Goal: Task Accomplishment & Management: Manage account settings

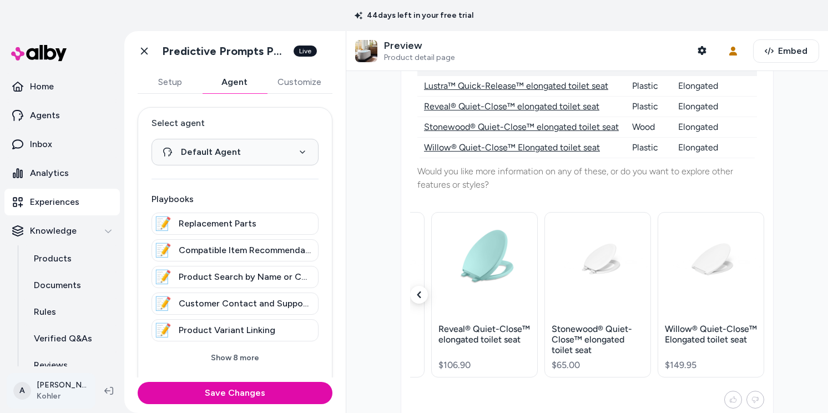
scroll to position [0, 92]
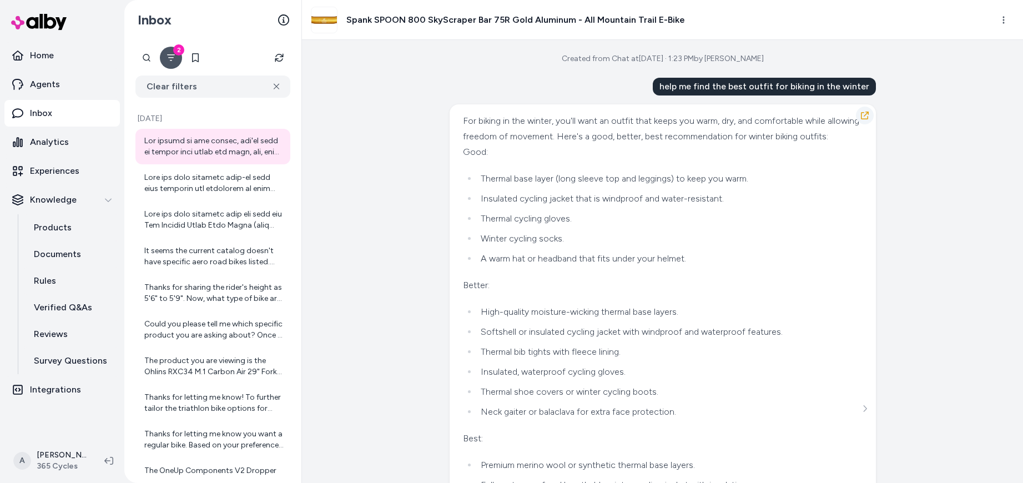
click at [863, 115] on icon "button" at bounding box center [865, 115] width 9 height 9
click at [220, 184] on div at bounding box center [213, 183] width 139 height 22
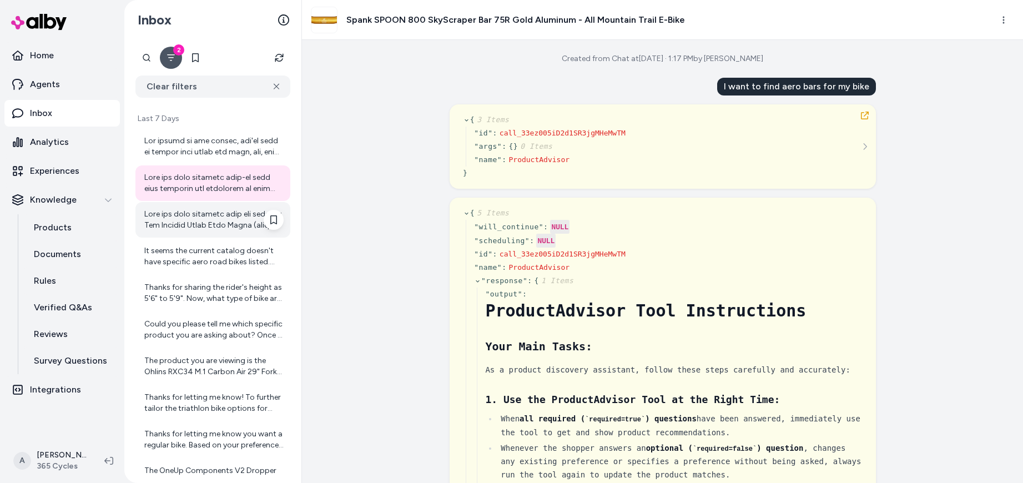
click at [203, 219] on div at bounding box center [213, 220] width 139 height 22
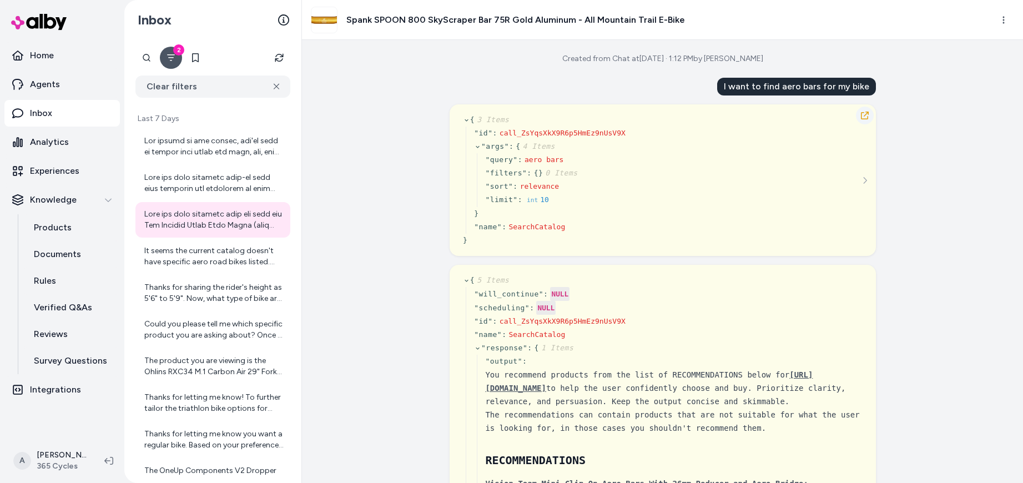
click at [861, 117] on icon "button" at bounding box center [865, 115] width 9 height 9
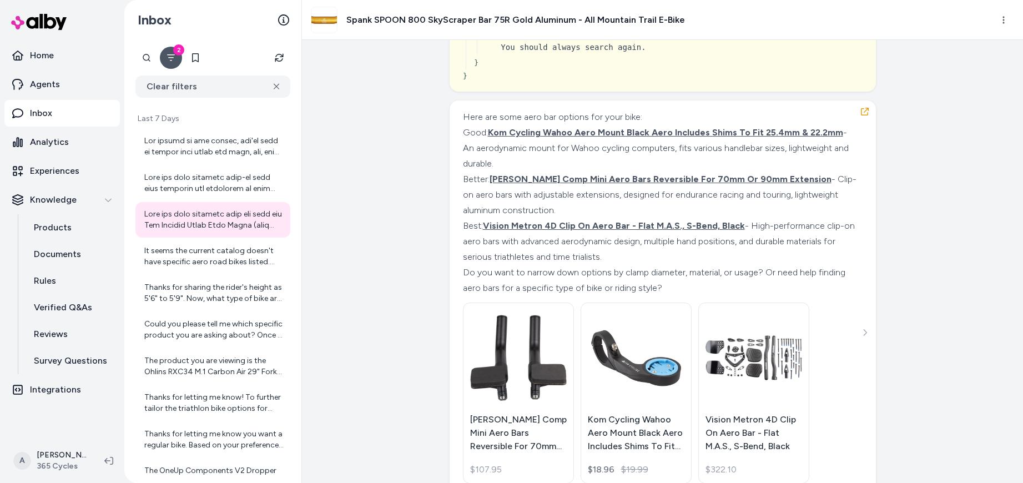
scroll to position [8151, 0]
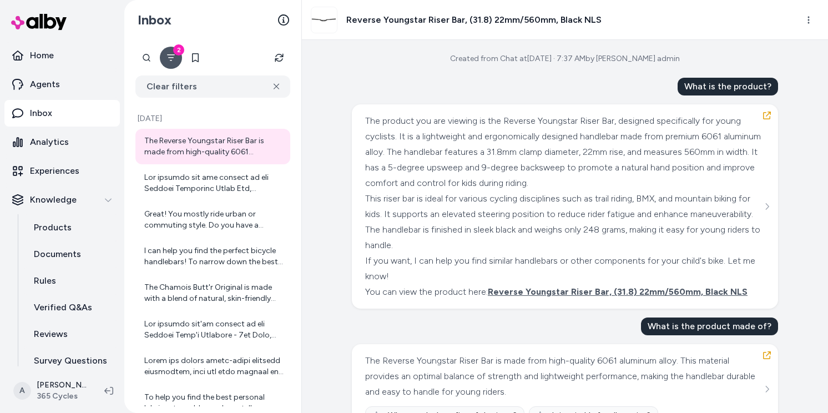
click at [169, 61] on icon "Filter" at bounding box center [171, 57] width 9 height 9
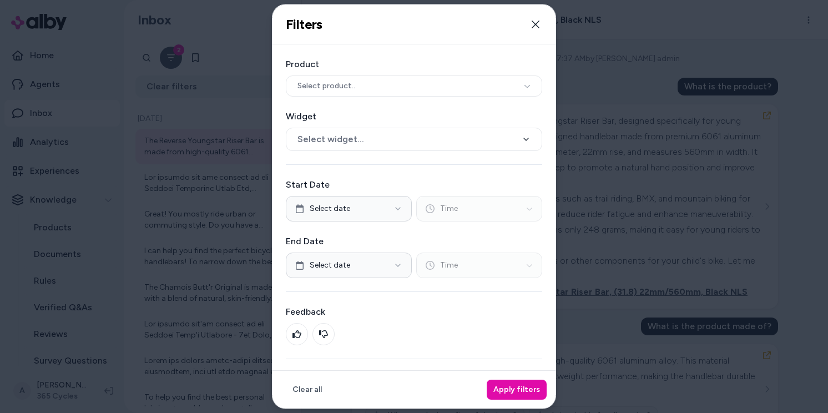
scroll to position [25, 0]
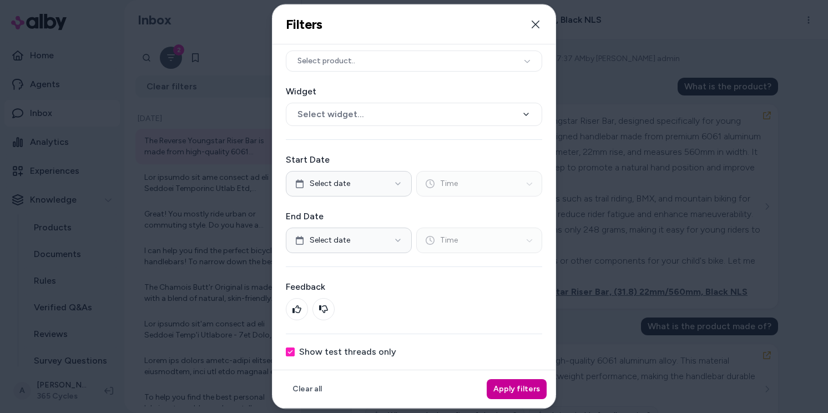
click at [516, 391] on button "Apply filters" at bounding box center [517, 389] width 60 height 20
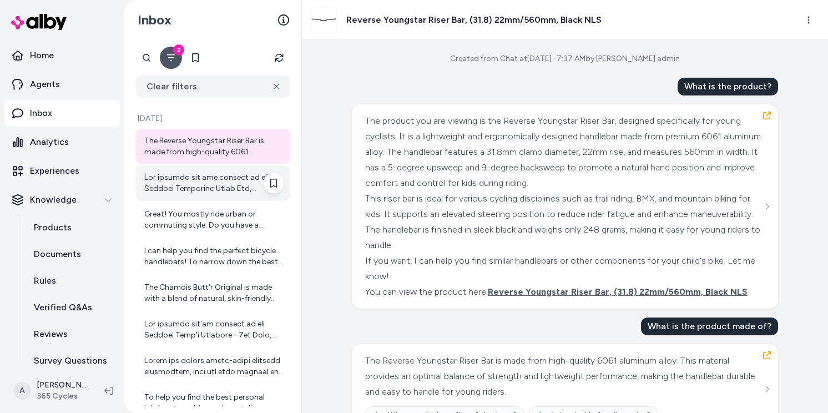
click at [182, 181] on div at bounding box center [213, 183] width 139 height 22
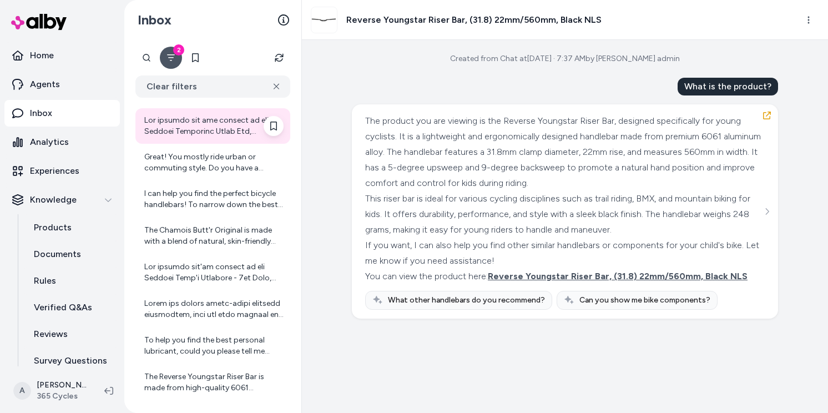
scroll to position [59, 0]
click at [194, 155] on div "Great! You mostly ride urban or commuting style. Do you have a preferred handle…" at bounding box center [213, 161] width 139 height 22
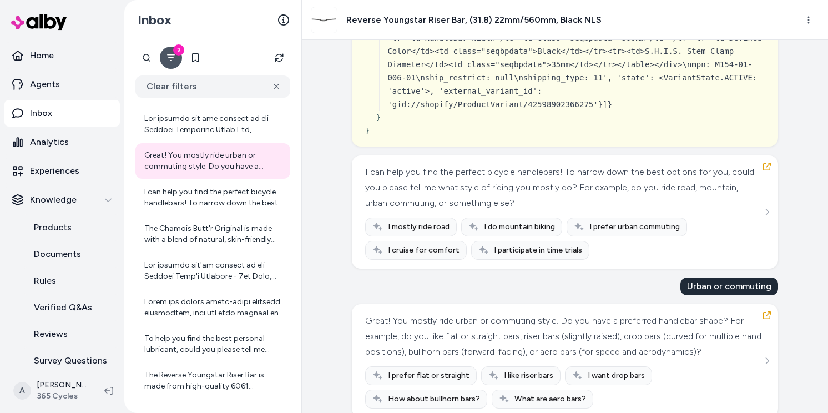
scroll to position [10834, 0]
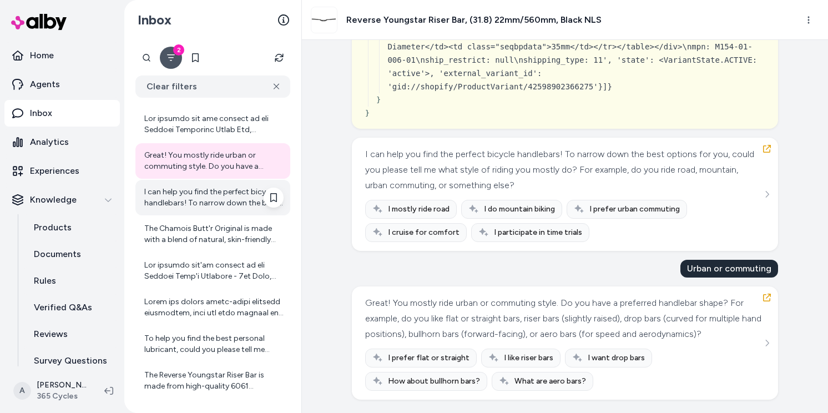
click at [207, 199] on div "I can help you find the perfect bicycle handlebars! To narrow down the best opt…" at bounding box center [213, 198] width 139 height 22
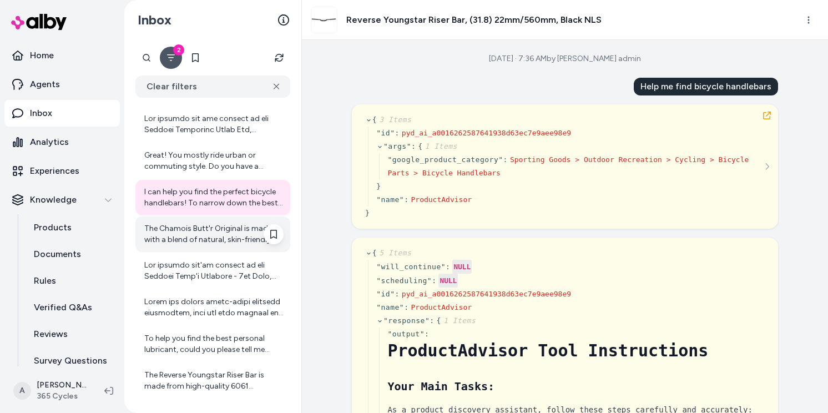
click at [190, 231] on div "The Chamois Butt'r Original is made with a blend of natural, skin-friendly ingr…" at bounding box center [213, 234] width 139 height 22
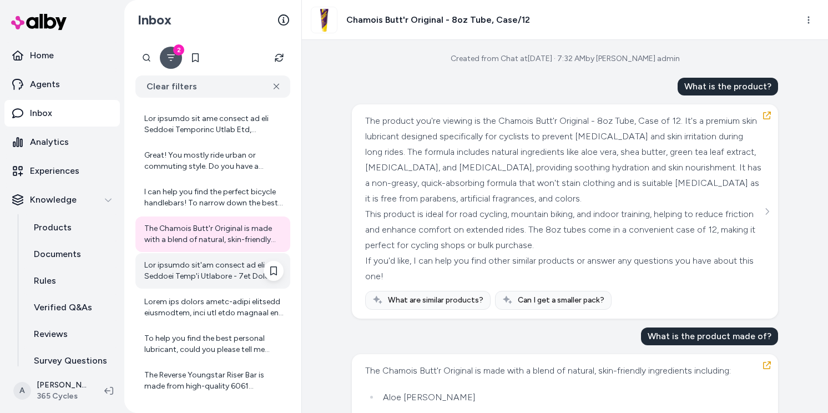
click at [195, 281] on div at bounding box center [213, 271] width 139 height 22
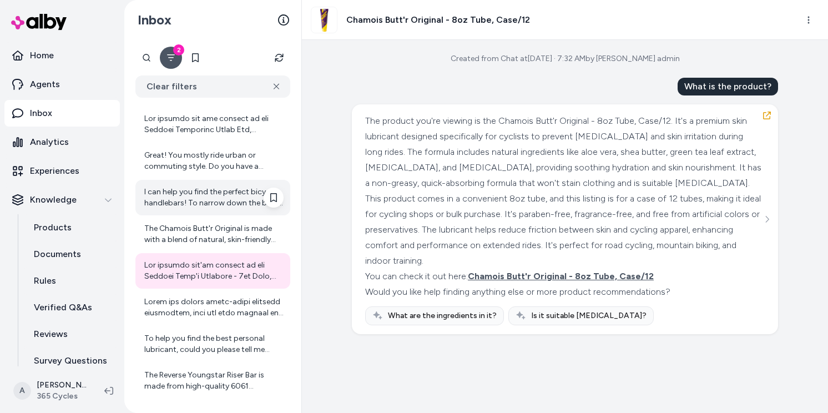
click at [185, 192] on div "I can help you find the perfect bicycle handlebars! To narrow down the best opt…" at bounding box center [213, 198] width 139 height 22
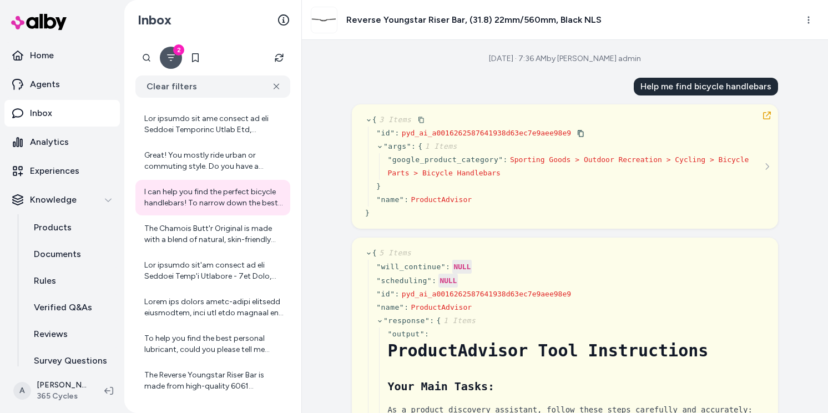
click at [367, 119] on icon at bounding box center [368, 120] width 3 height 2
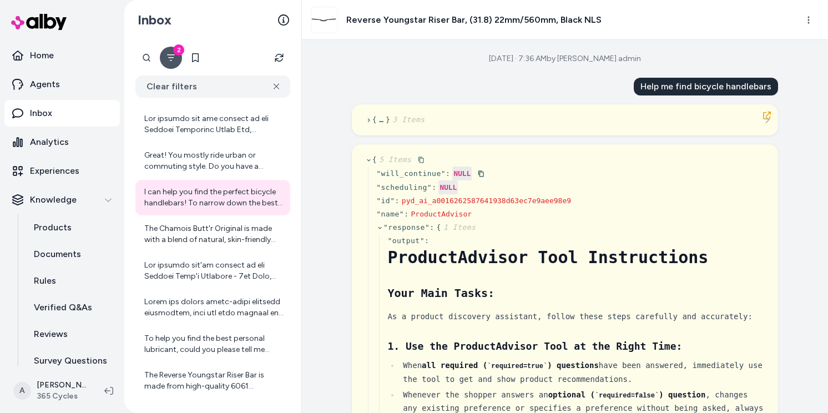
click at [366, 158] on icon at bounding box center [368, 160] width 7 height 7
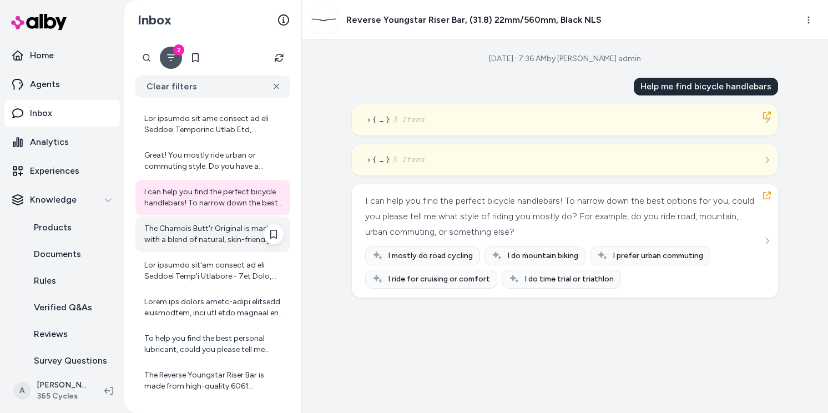
click at [208, 234] on div "The Chamois Butt'r Original is made with a blend of natural, skin-friendly ingr…" at bounding box center [213, 234] width 139 height 22
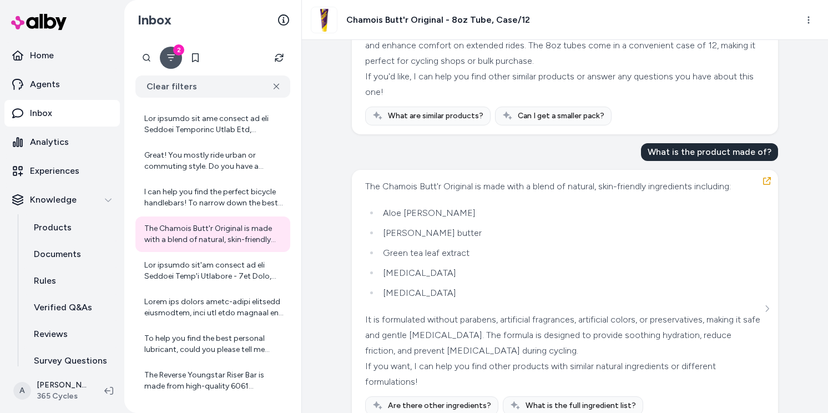
scroll to position [232, 0]
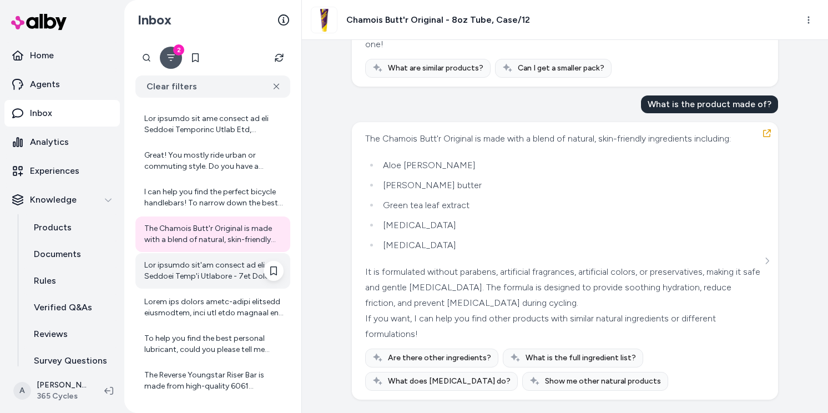
click at [142, 263] on div at bounding box center [212, 271] width 155 height 36
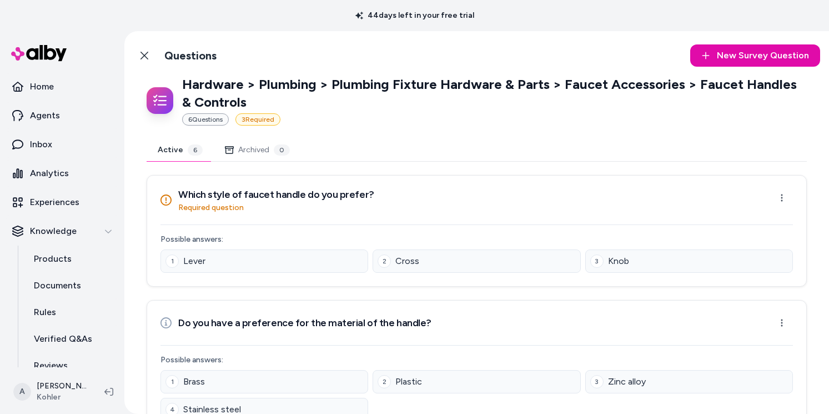
scroll to position [64, 0]
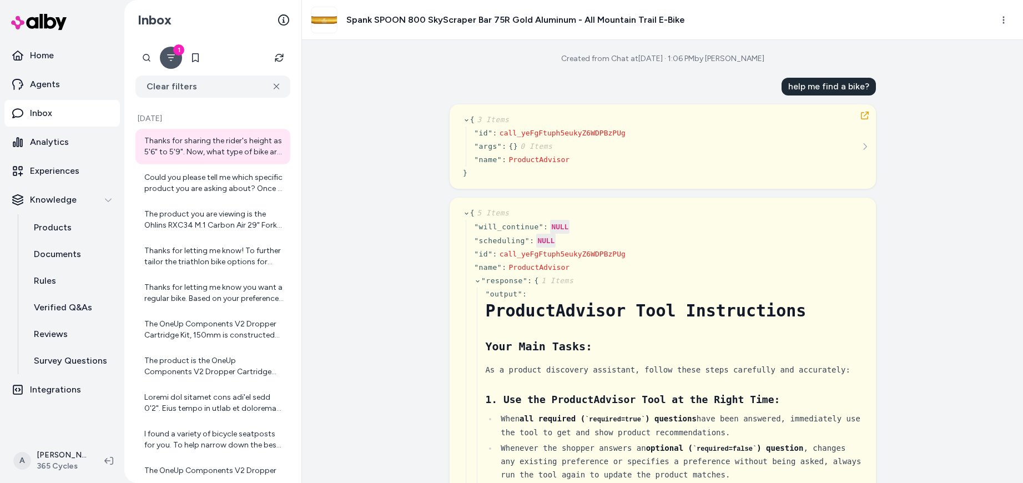
scroll to position [2, 0]
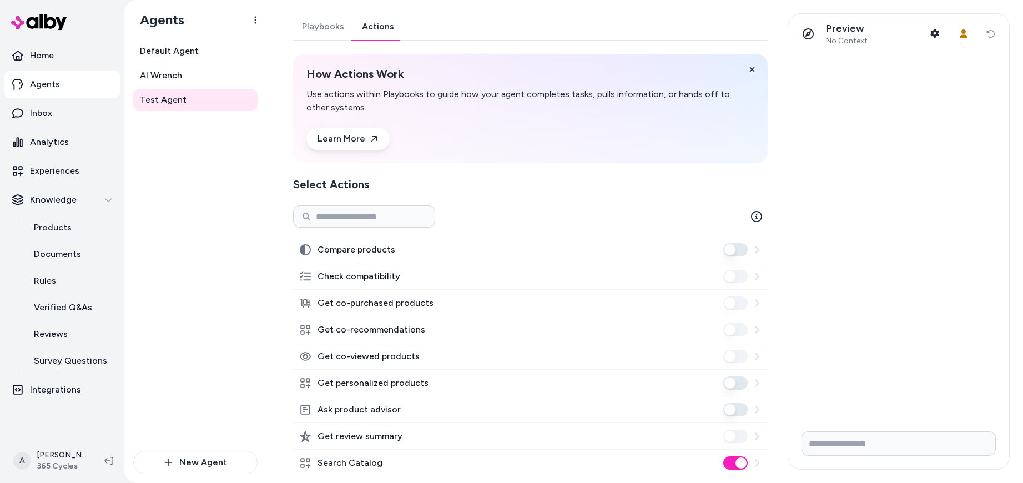
scroll to position [176, 0]
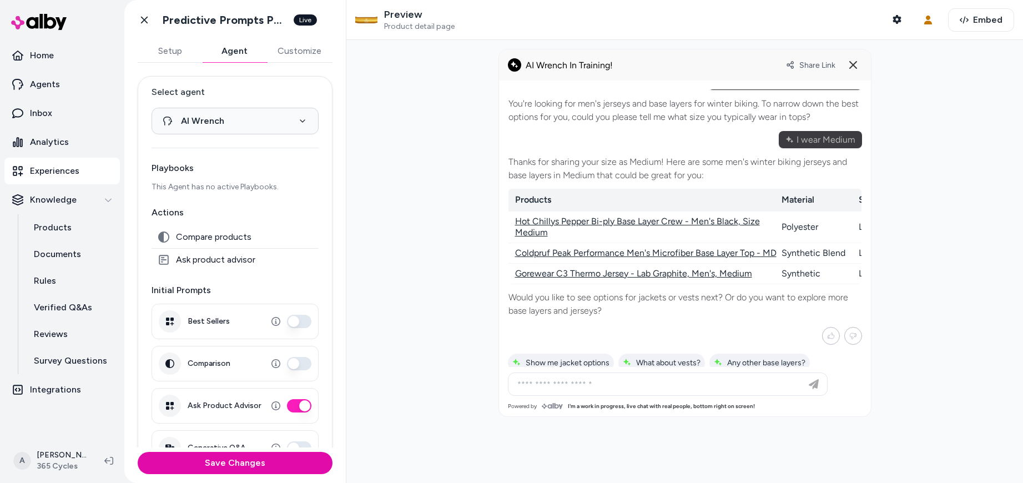
scroll to position [167, 0]
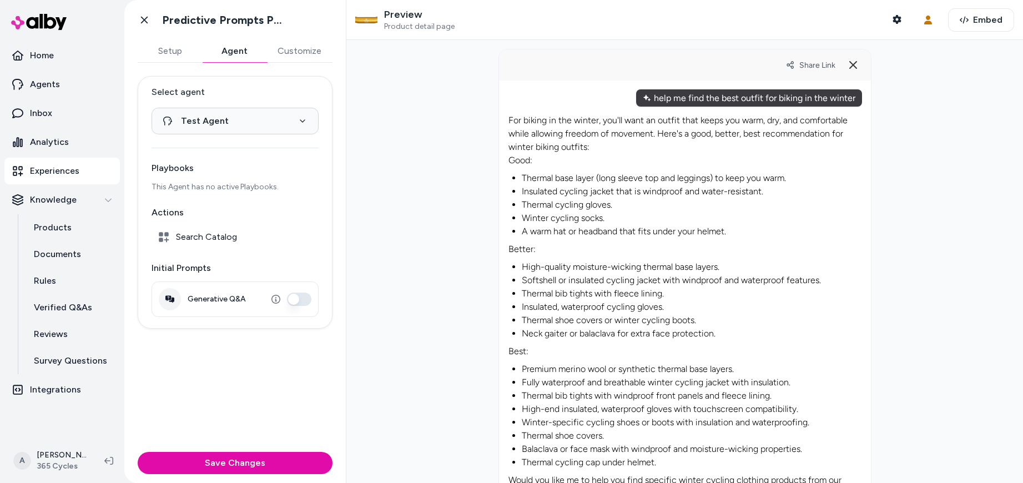
select select "**********"
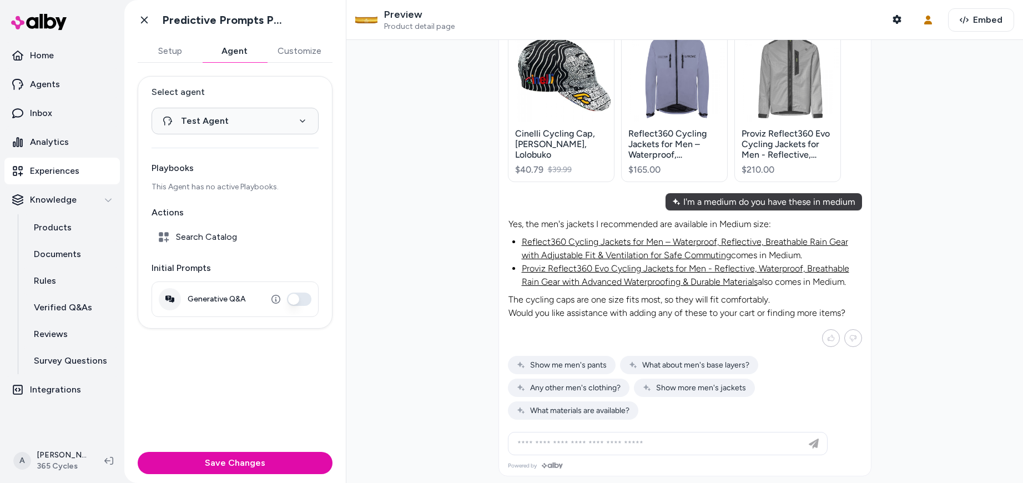
scroll to position [1225, 0]
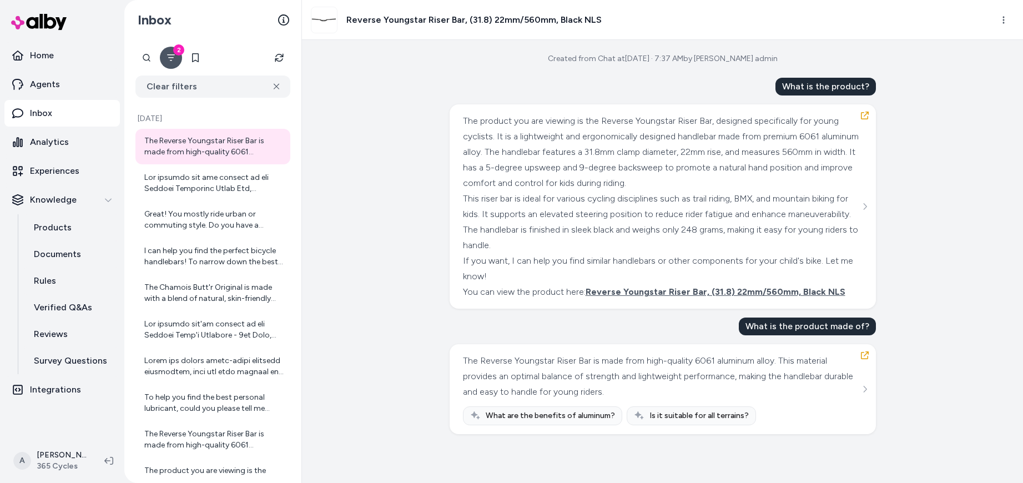
click at [177, 63] on button "2" at bounding box center [171, 58] width 22 height 22
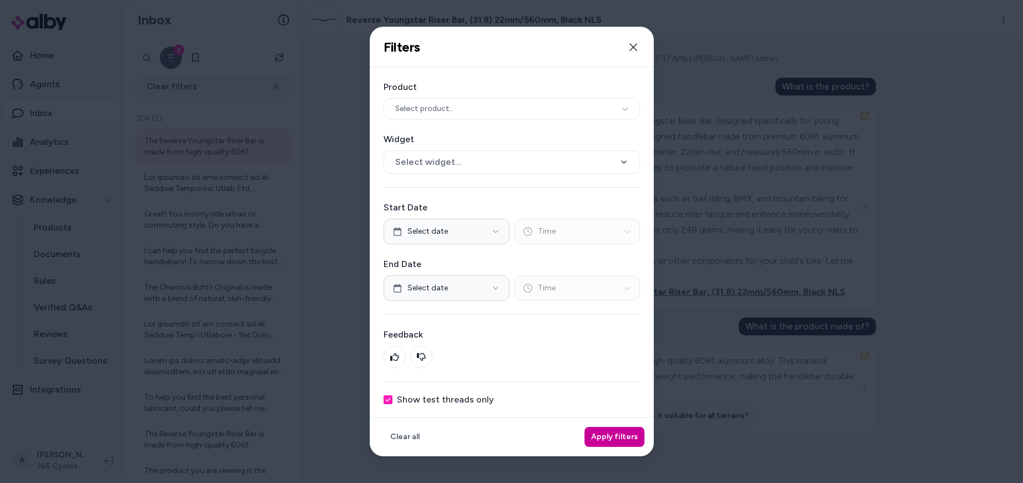
click at [632, 440] on button "Apply filters" at bounding box center [615, 437] width 60 height 20
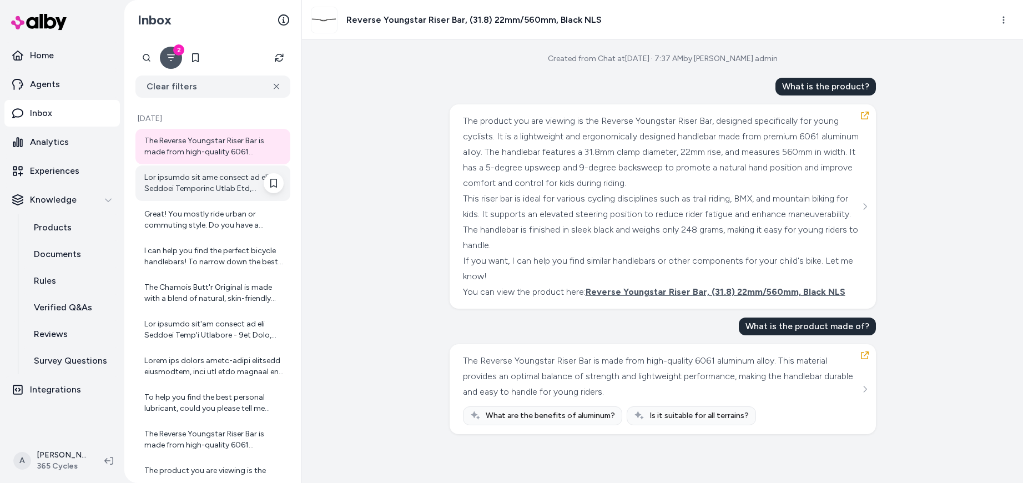
click at [193, 181] on div at bounding box center [213, 183] width 139 height 22
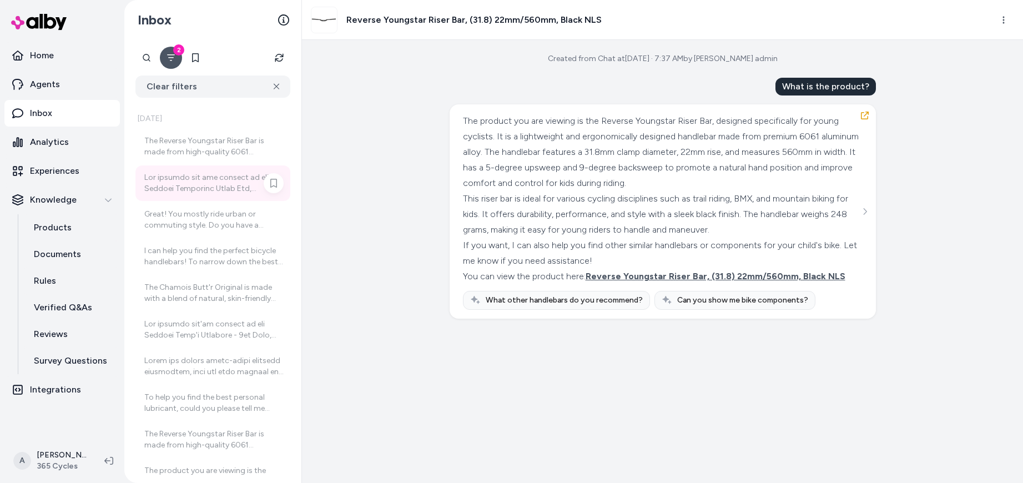
click at [193, 181] on div at bounding box center [213, 183] width 139 height 22
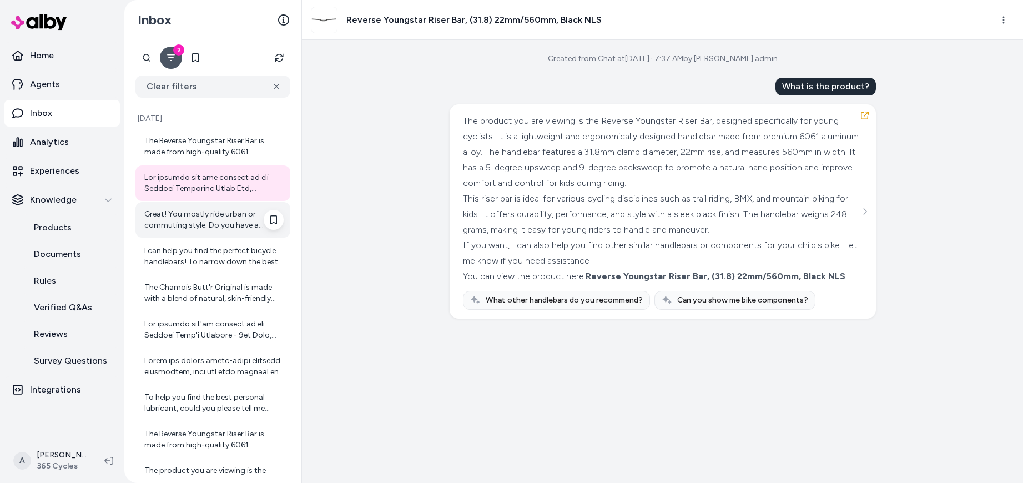
click at [196, 222] on div "Great! You mostly ride urban or commuting style. Do you have a preferred handle…" at bounding box center [213, 220] width 139 height 22
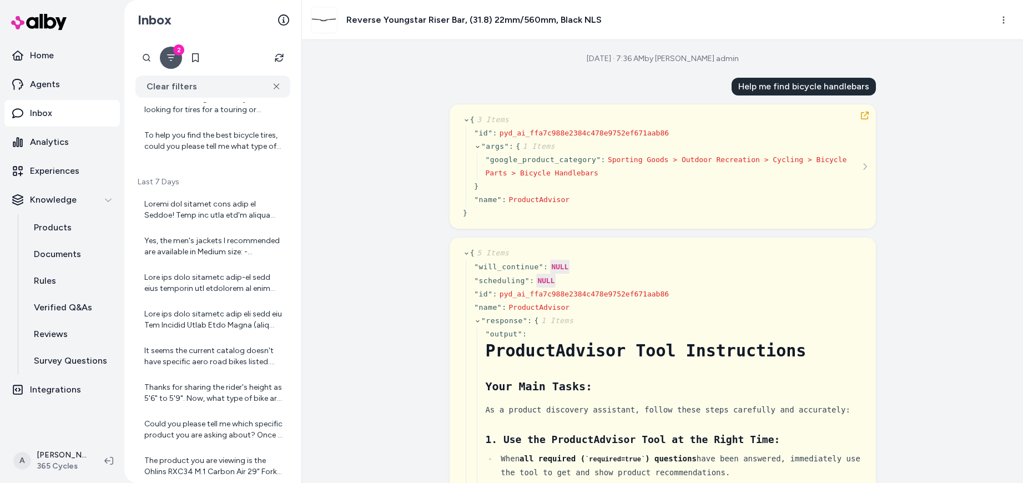
scroll to position [710, 0]
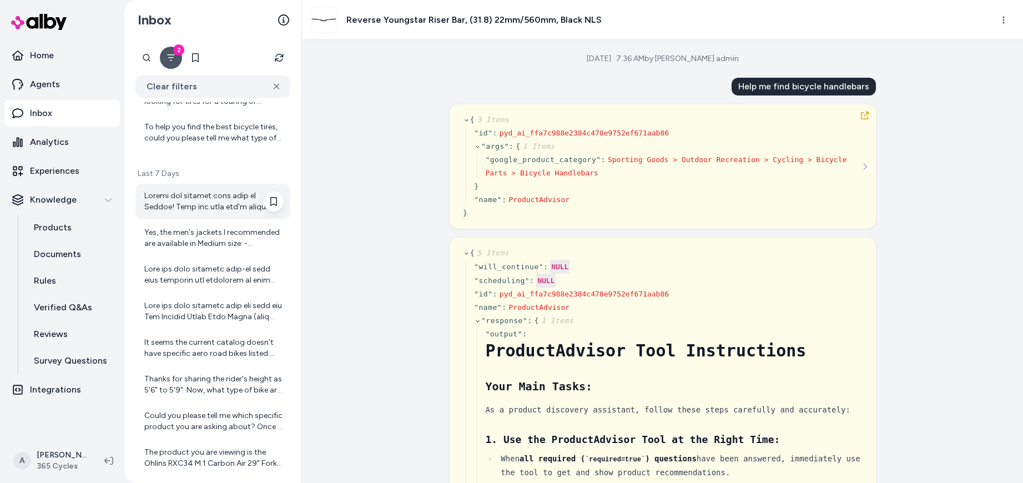
click at [190, 196] on div at bounding box center [213, 201] width 139 height 22
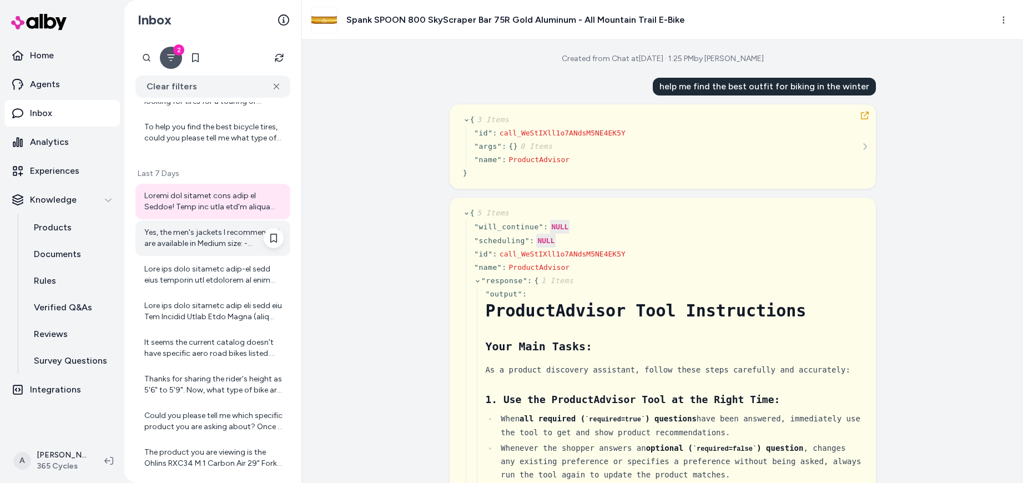
click at [193, 232] on div "Yes, the men's jackets I recommended are available in Medium size: - [Reflect36…" at bounding box center [213, 238] width 139 height 22
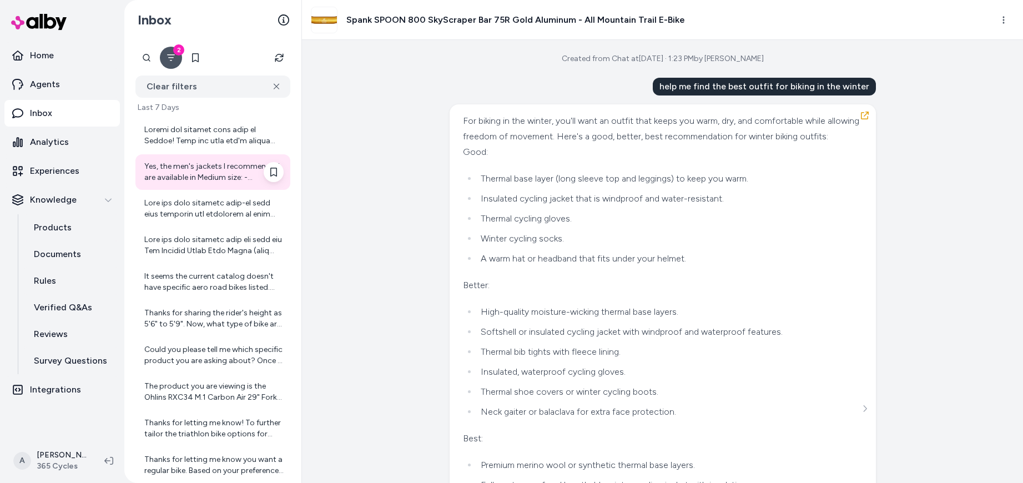
scroll to position [779, 0]
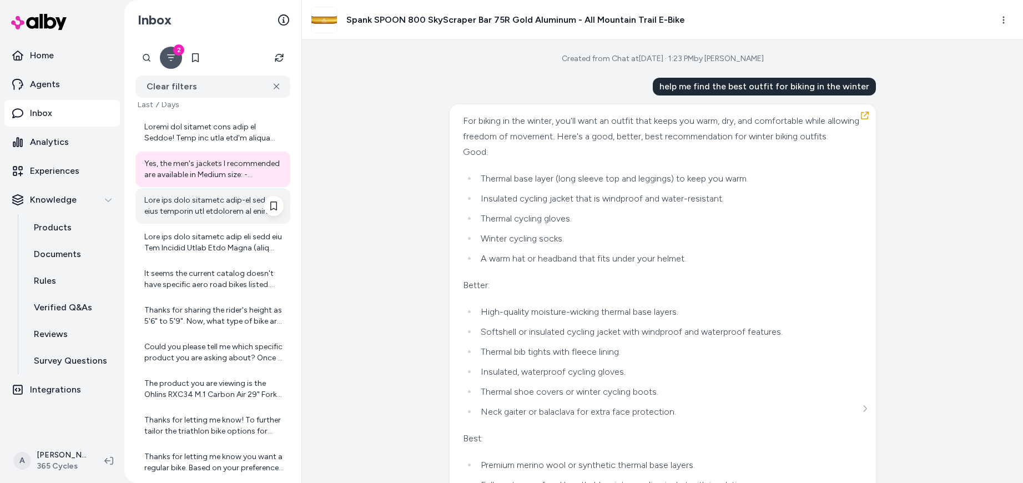
click at [197, 200] on div at bounding box center [213, 206] width 139 height 22
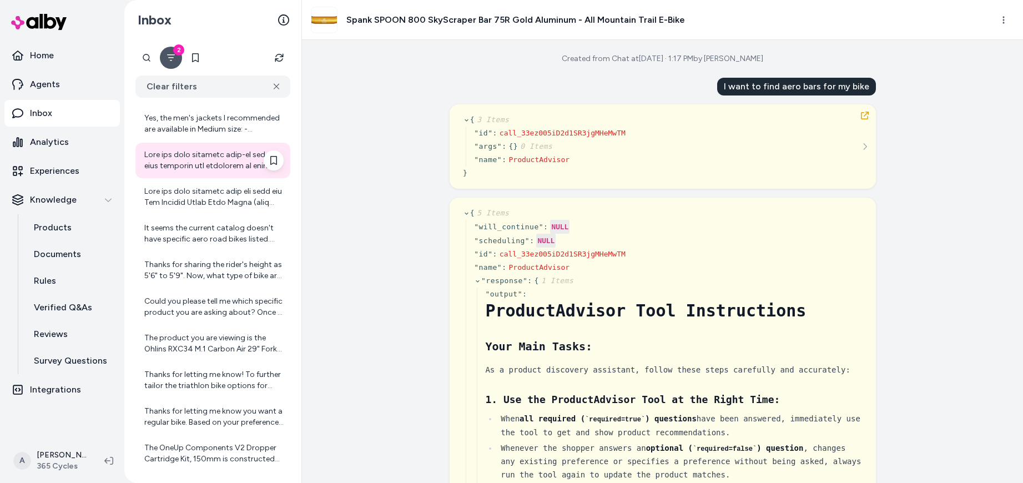
scroll to position [827, 0]
click at [866, 116] on button "button" at bounding box center [865, 116] width 18 height 18
click at [863, 115] on icon "button" at bounding box center [865, 115] width 9 height 9
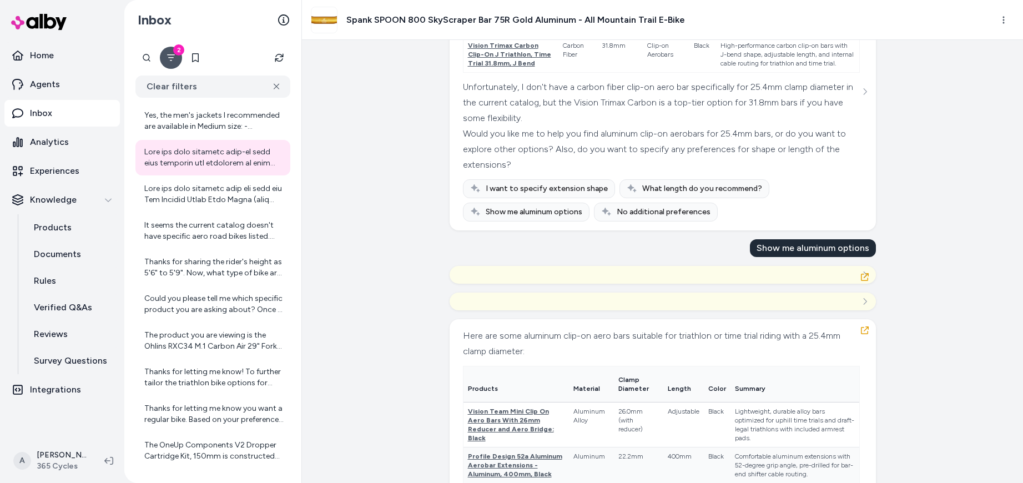
scroll to position [9600, 0]
